Goal: Find specific page/section

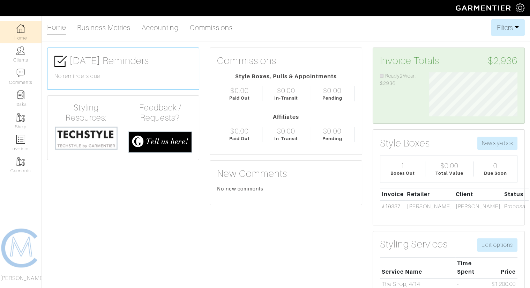
scroll to position [44, 99]
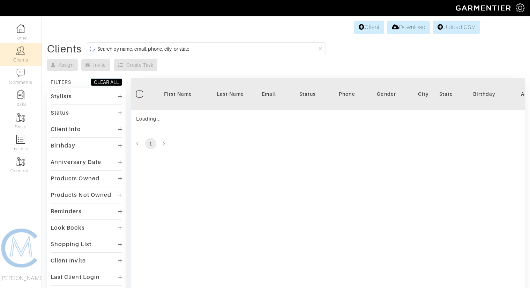
click at [173, 43] on form at bounding box center [206, 48] width 239 height 13
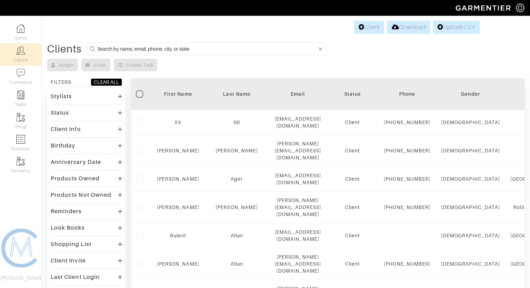
click at [171, 46] on input at bounding box center [207, 48] width 220 height 9
type input "[PERSON_NAME]"
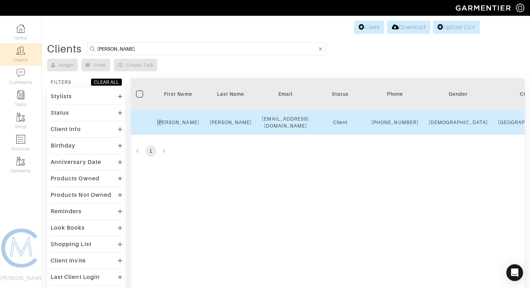
click at [178, 121] on div "[PERSON_NAME]" at bounding box center [178, 122] width 42 height 7
click at [178, 122] on link "David" at bounding box center [178, 122] width 42 height 6
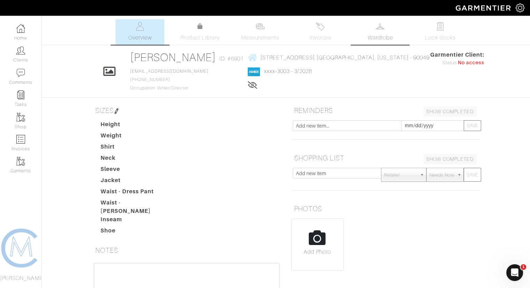
click at [379, 37] on span "Wardrobe" at bounding box center [380, 38] width 25 height 8
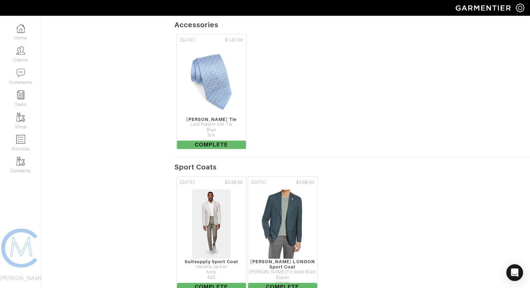
scroll to position [916, 0]
